Goal: Communication & Community: Answer question/provide support

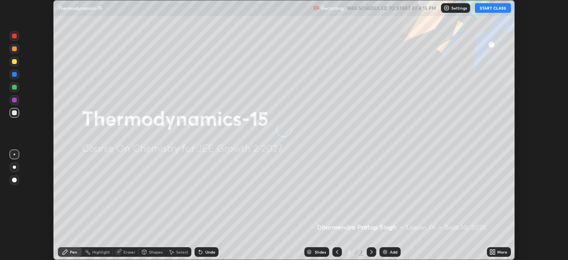
scroll to position [260, 568]
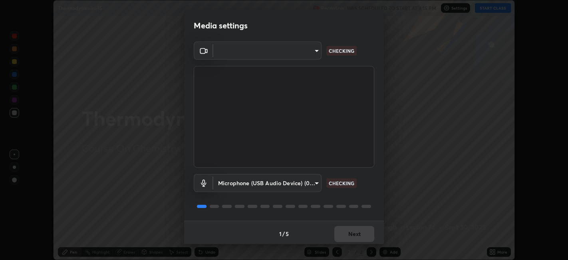
click at [290, 52] on body "Erase all Thermodynamics-15 Recording WAS SCHEDULED TO START AT 4:15 PM Setting…" at bounding box center [284, 130] width 568 height 260
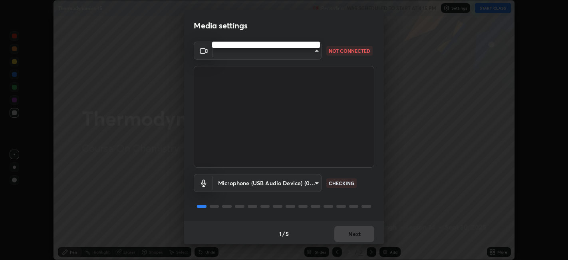
click at [275, 51] on div at bounding box center [284, 130] width 568 height 260
click at [273, 53] on body "Erase all Thermodynamics-15 Recording WAS SCHEDULED TO START AT 4:15 PM Setting…" at bounding box center [284, 130] width 568 height 260
click at [270, 52] on div at bounding box center [284, 130] width 568 height 260
click at [268, 52] on body "Erase all Thermodynamics-15 Recording WAS SCHEDULED TO START AT 4:15 PM Setting…" at bounding box center [284, 130] width 568 height 260
click at [267, 52] on div at bounding box center [284, 130] width 568 height 260
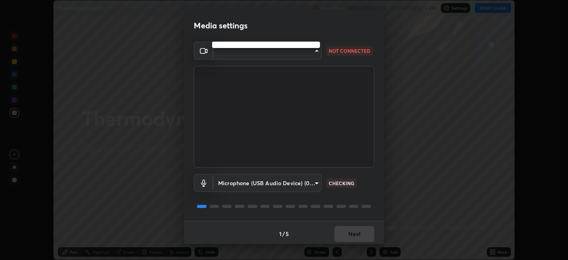
click at [267, 47] on div at bounding box center [284, 130] width 568 height 260
click at [266, 52] on body "Erase all Thermodynamics-15 Recording WAS SCHEDULED TO START AT 4:15 PM Setting…" at bounding box center [284, 130] width 568 height 260
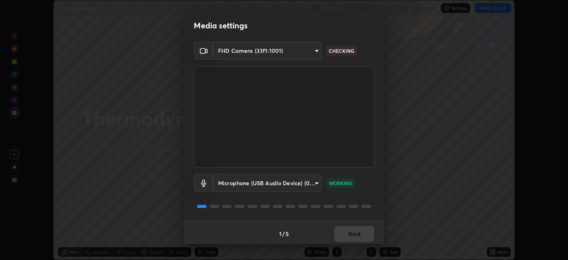
scroll to position [2, 0]
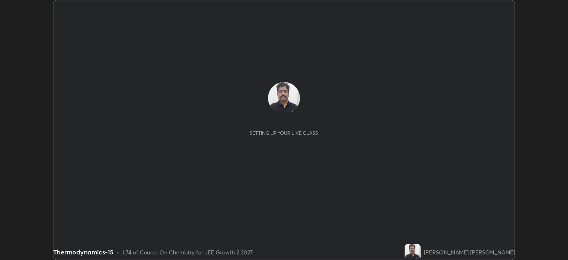
scroll to position [260, 568]
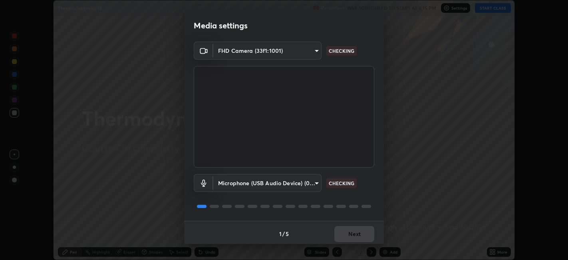
click at [356, 234] on div "1 / 5 Next" at bounding box center [284, 234] width 200 height 26
click at [357, 234] on div "1 / 5 Next" at bounding box center [284, 234] width 200 height 26
click at [357, 232] on div "1 / 5 Next" at bounding box center [284, 234] width 200 height 26
click at [358, 231] on div "1 / 5 Next" at bounding box center [284, 234] width 200 height 26
click at [360, 231] on div "1 / 5 Next" at bounding box center [284, 234] width 200 height 26
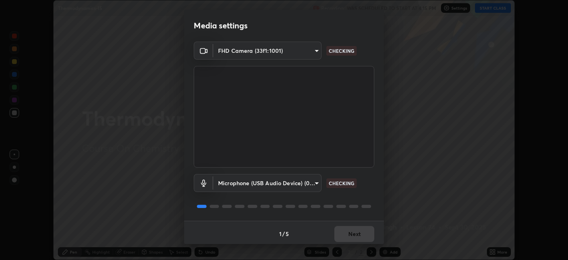
click at [364, 236] on div "1 / 5 Next" at bounding box center [284, 234] width 200 height 26
click at [363, 236] on div "1 / 5 Next" at bounding box center [284, 234] width 200 height 26
click at [361, 236] on div "1 / 5 Next" at bounding box center [284, 234] width 200 height 26
click at [363, 236] on div "1 / 5 Next" at bounding box center [284, 234] width 200 height 26
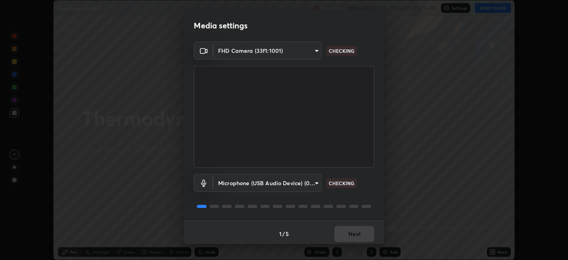
click at [361, 237] on div "1 / 5 Next" at bounding box center [284, 234] width 200 height 26
click at [359, 236] on div "1 / 5 Next" at bounding box center [284, 234] width 200 height 26
click at [360, 236] on div "1 / 5 Next" at bounding box center [284, 234] width 200 height 26
click at [363, 236] on div "1 / 5 Next" at bounding box center [284, 234] width 200 height 26
click at [364, 237] on div "1 / 5 Next" at bounding box center [284, 234] width 200 height 26
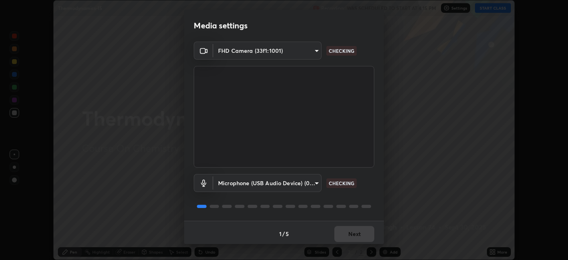
click at [364, 236] on div "1 / 5 Next" at bounding box center [284, 234] width 200 height 26
click at [365, 235] on div "1 / 5 Next" at bounding box center [284, 234] width 200 height 26
click at [364, 233] on div "1 / 5 Next" at bounding box center [284, 234] width 200 height 26
click at [366, 233] on button "Next" at bounding box center [354, 234] width 40 height 16
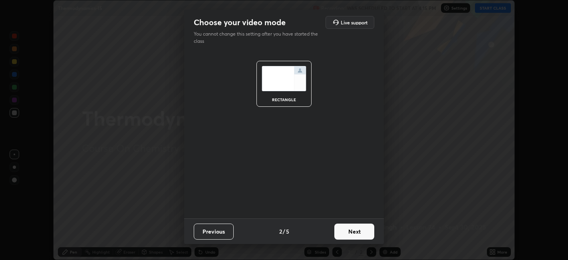
click at [364, 234] on button "Next" at bounding box center [354, 231] width 40 height 16
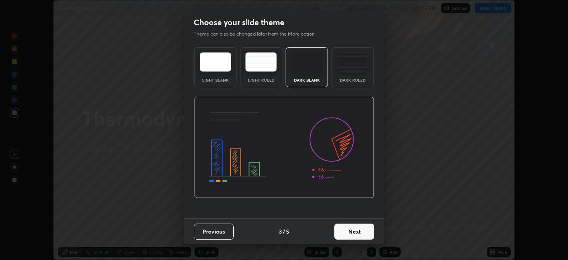
click at [364, 235] on button "Next" at bounding box center [354, 231] width 40 height 16
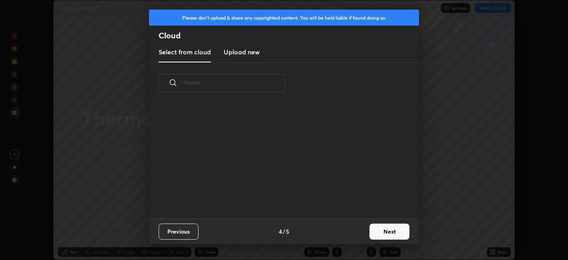
click at [366, 235] on div "Previous 4 / 5 Next" at bounding box center [284, 231] width 270 height 26
click at [372, 235] on button "Next" at bounding box center [390, 231] width 40 height 16
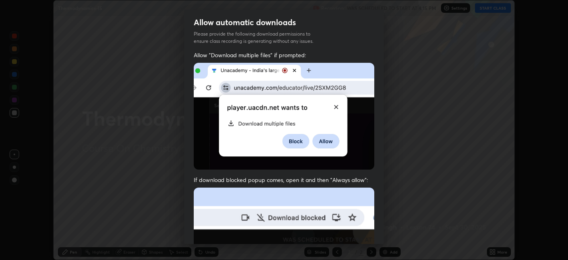
click at [377, 233] on div "Allow "Download multiple files" if prompted: If download blocked popup comes, o…" at bounding box center [284, 219] width 200 height 336
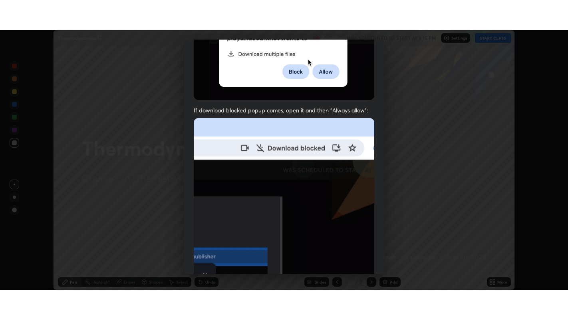
scroll to position [165, 0]
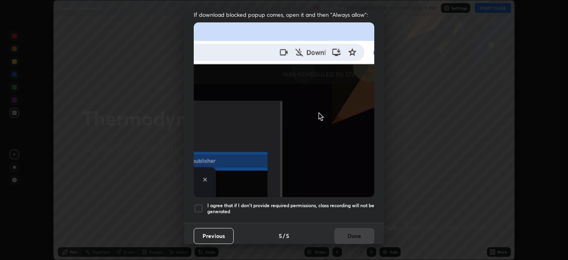
click at [317, 202] on h5 "I agree that if I don't provide required permissions, class recording will not …" at bounding box center [290, 208] width 167 height 12
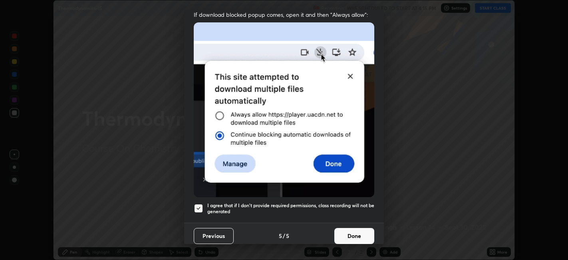
click at [360, 229] on button "Done" at bounding box center [354, 236] width 40 height 16
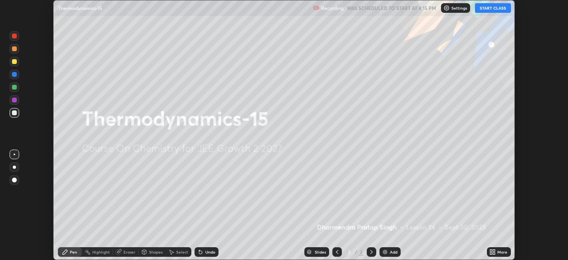
click at [492, 252] on icon at bounding box center [491, 253] width 2 height 2
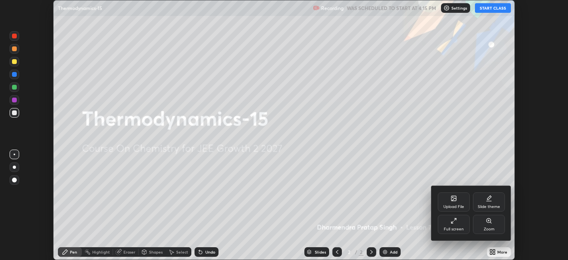
click at [461, 230] on div "Full screen" at bounding box center [454, 229] width 20 height 4
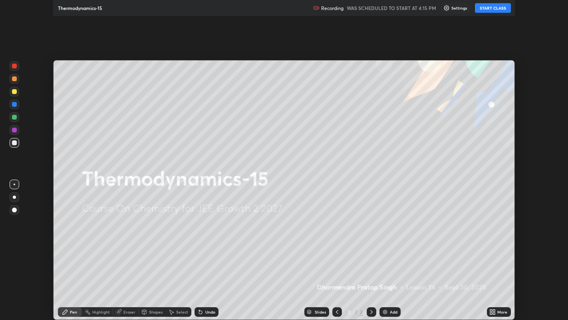
scroll to position [320, 568]
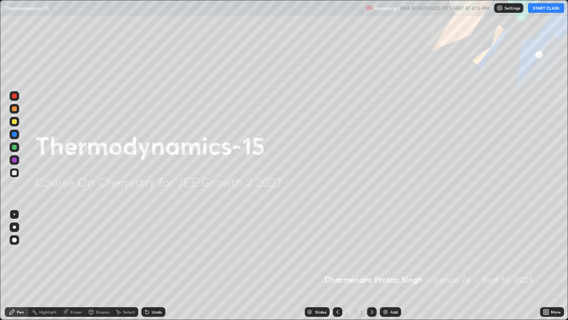
click at [543, 5] on button "START CLASS" at bounding box center [546, 8] width 36 height 10
click at [386, 259] on div "Add" at bounding box center [390, 312] width 21 height 10
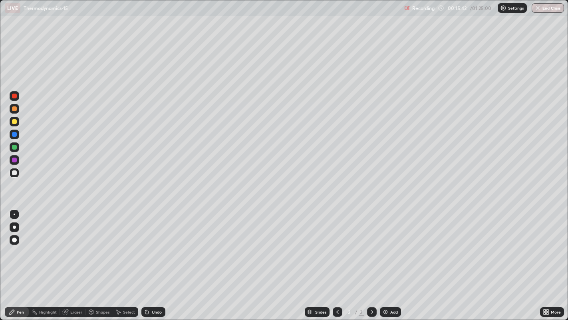
click at [393, 259] on div "Add" at bounding box center [394, 312] width 8 height 4
click at [388, 259] on img at bounding box center [385, 311] width 6 height 6
click at [336, 259] on icon at bounding box center [337, 311] width 6 height 6
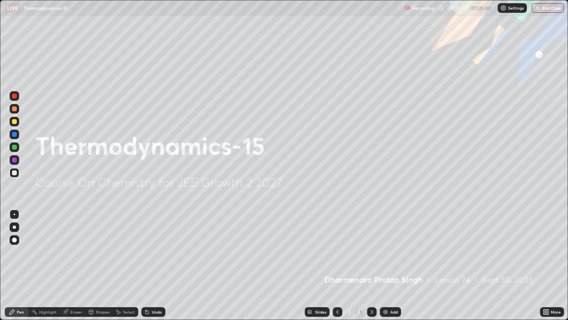
click at [367, 259] on div at bounding box center [372, 312] width 10 height 10
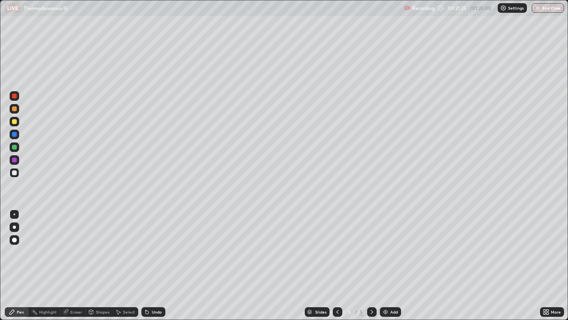
click at [372, 259] on icon at bounding box center [372, 311] width 6 height 6
click at [371, 259] on icon at bounding box center [372, 311] width 6 height 6
click at [389, 259] on div "Add" at bounding box center [390, 312] width 21 height 10
click at [341, 259] on div at bounding box center [338, 312] width 10 height 10
click at [390, 259] on div "Add" at bounding box center [394, 312] width 8 height 4
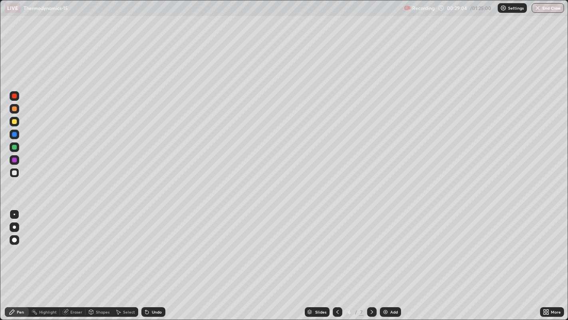
click at [391, 259] on div "Add" at bounding box center [390, 312] width 21 height 10
click at [370, 259] on icon at bounding box center [372, 311] width 6 height 6
click at [336, 259] on div at bounding box center [338, 312] width 10 height 10
click at [370, 259] on icon at bounding box center [372, 311] width 6 height 6
click at [388, 259] on div "Add" at bounding box center [390, 312] width 21 height 10
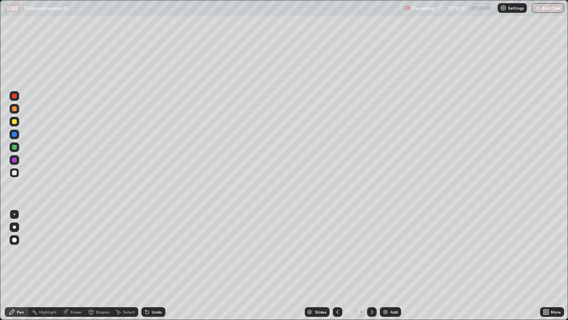
click at [390, 259] on div "Add" at bounding box center [394, 312] width 8 height 4
click at [35, 259] on circle at bounding box center [34, 309] width 1 height 1
click at [25, 259] on div "Pen" at bounding box center [17, 312] width 24 height 10
click at [396, 259] on div "Add" at bounding box center [394, 312] width 8 height 4
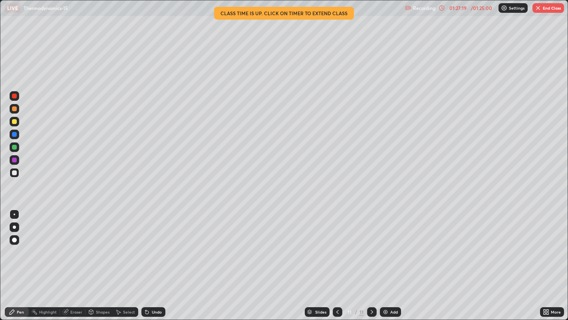
click at [389, 259] on div "Add" at bounding box center [390, 312] width 21 height 10
click at [548, 11] on button "End Class" at bounding box center [549, 8] width 32 height 10
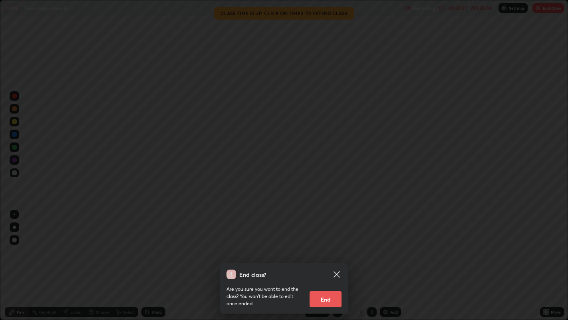
click at [336, 259] on button "End" at bounding box center [326, 299] width 32 height 16
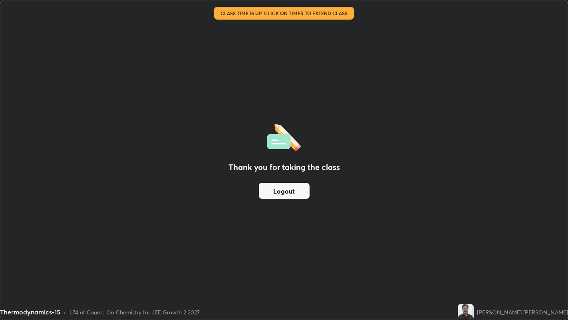
click at [299, 189] on button "Logout" at bounding box center [284, 191] width 51 height 16
